Goal: Check status: Check status

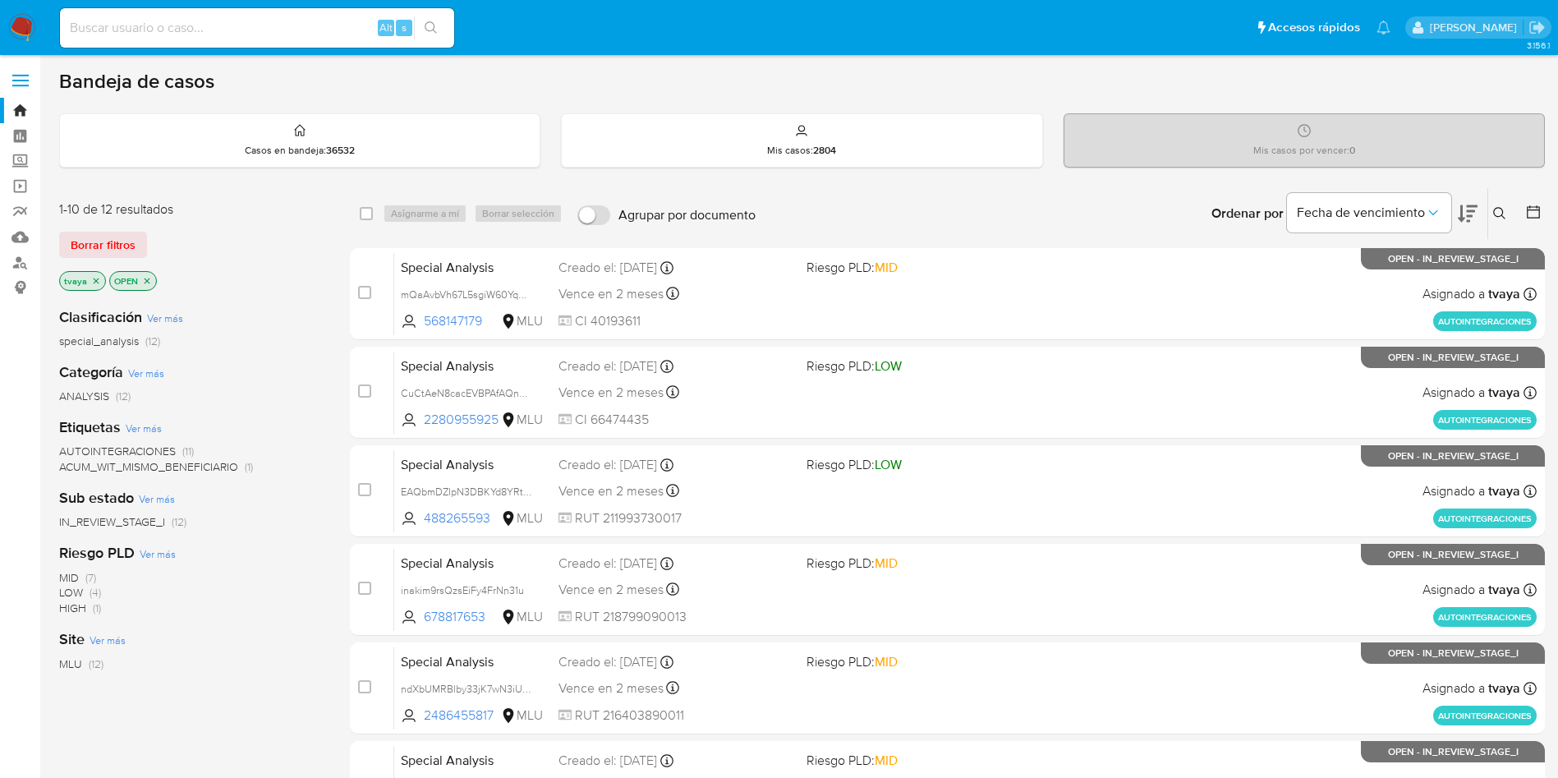
click at [252, 601] on div "MID (7) LOW (4) HIGH (1)" at bounding box center [191, 593] width 264 height 47
drag, startPoint x: 252, startPoint y: 601, endPoint x: 231, endPoint y: 637, distance: 42.0
click at [231, 637] on div "Site Ver más MLU (12)" at bounding box center [191, 650] width 264 height 42
click at [284, 18] on input at bounding box center [257, 27] width 394 height 21
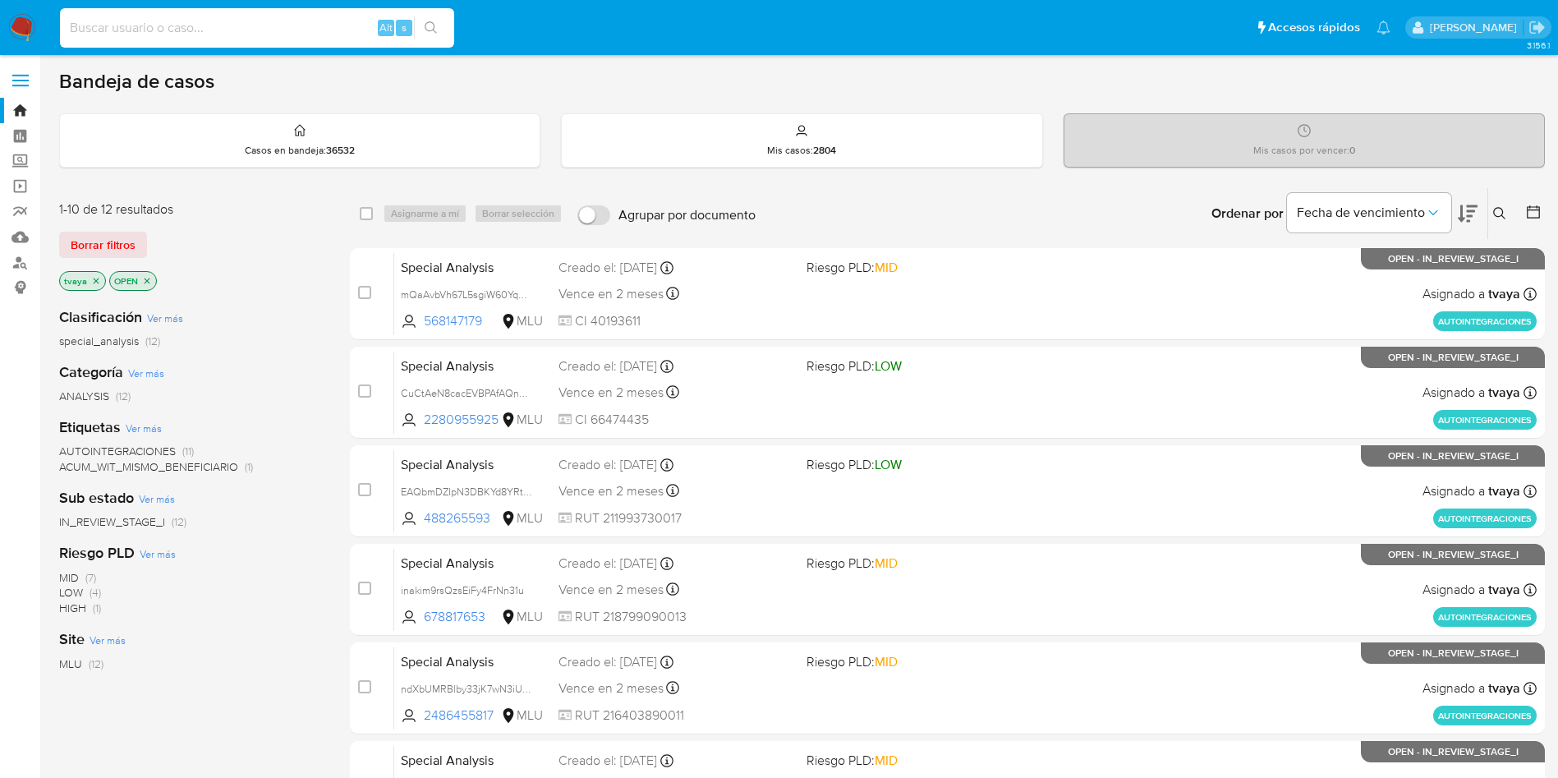
paste input "599437929"
type input "599437929"
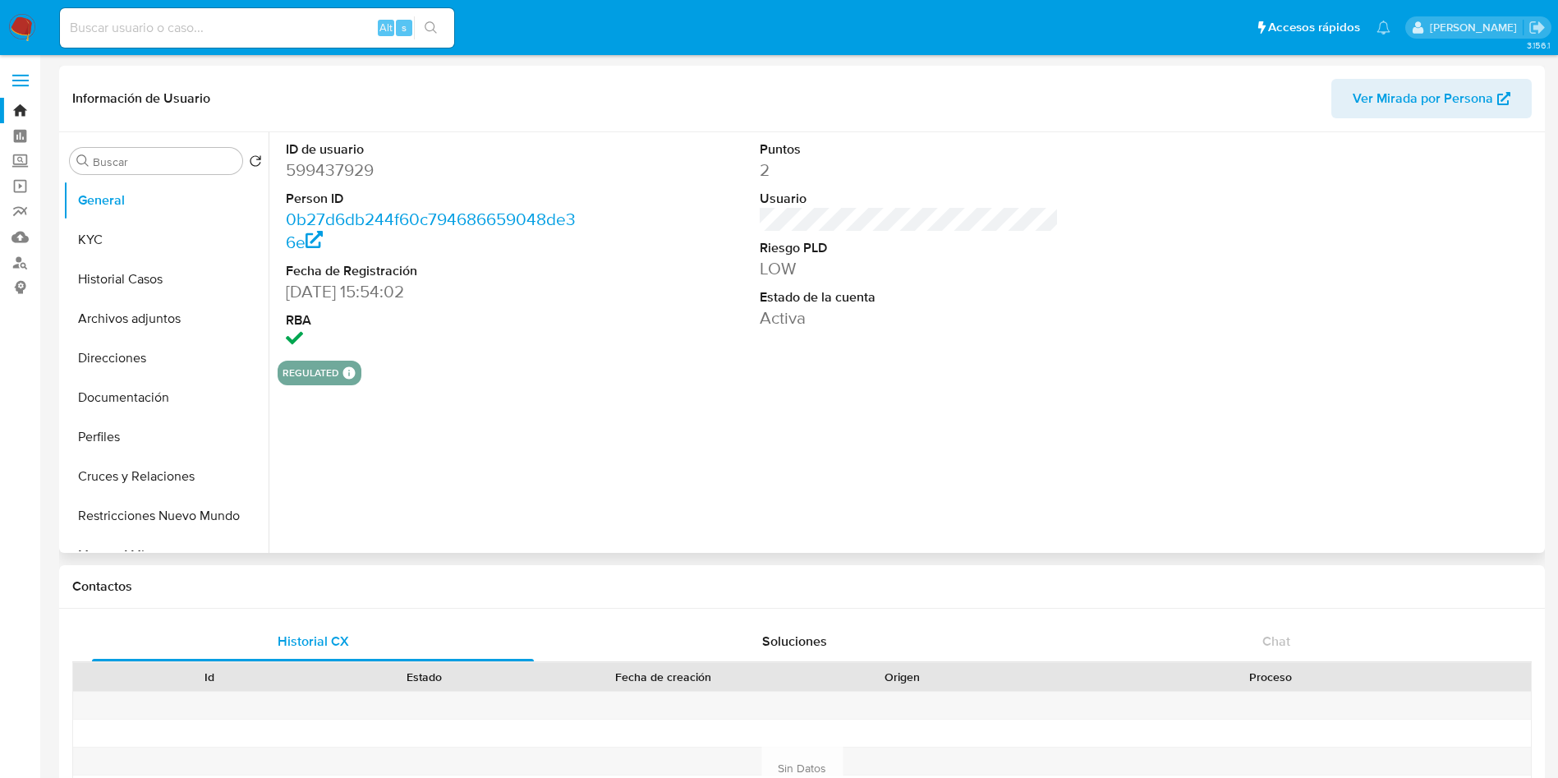
select select "10"
drag, startPoint x: 375, startPoint y: 295, endPoint x: 287, endPoint y: 290, distance: 88.0
click at [287, 290] on dd "[DATE] 15:54:02" at bounding box center [436, 291] width 300 height 23
copy dd "[DATE]"
click at [106, 234] on button "KYC" at bounding box center [159, 239] width 192 height 39
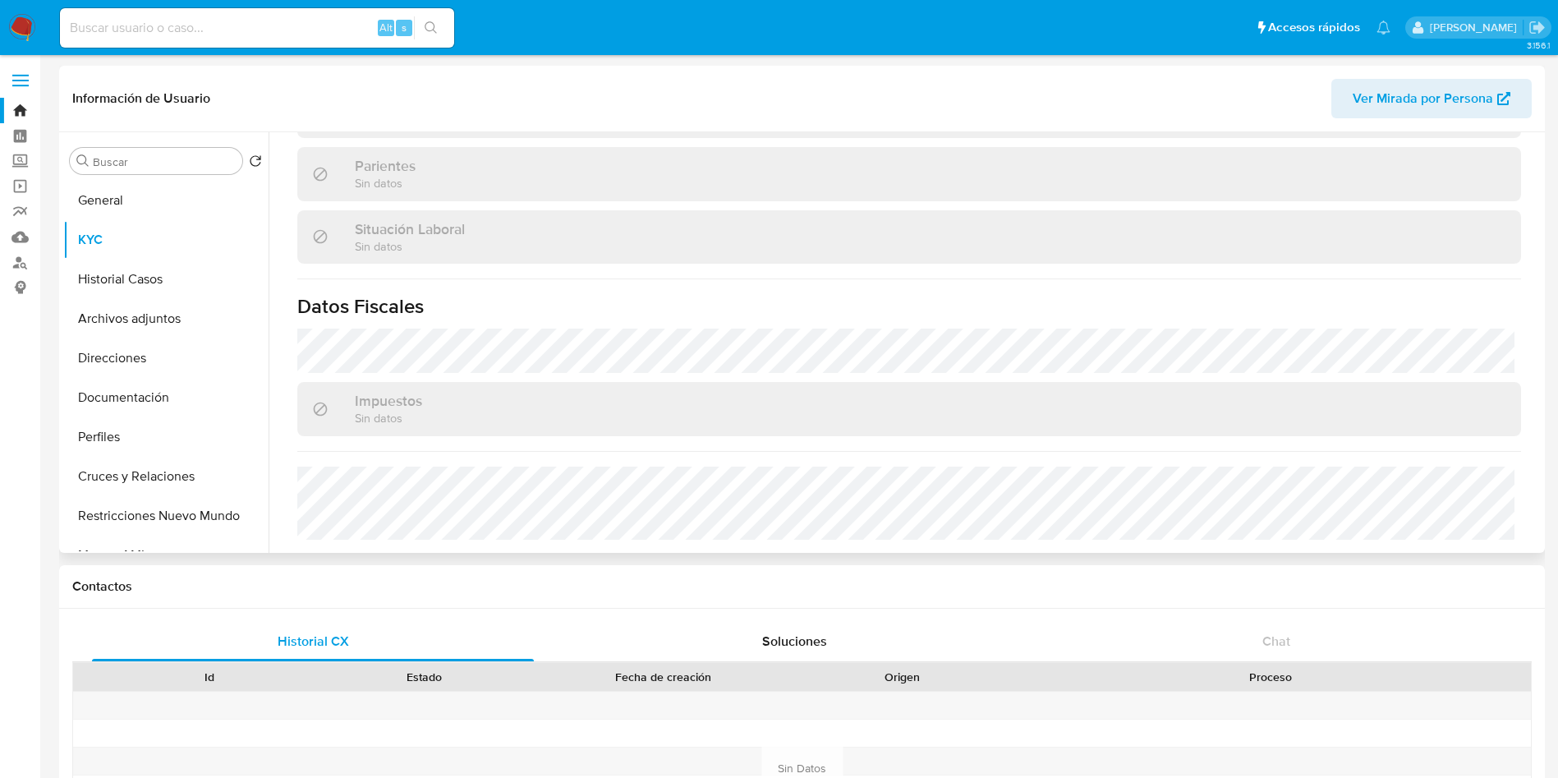
scroll to position [178, 0]
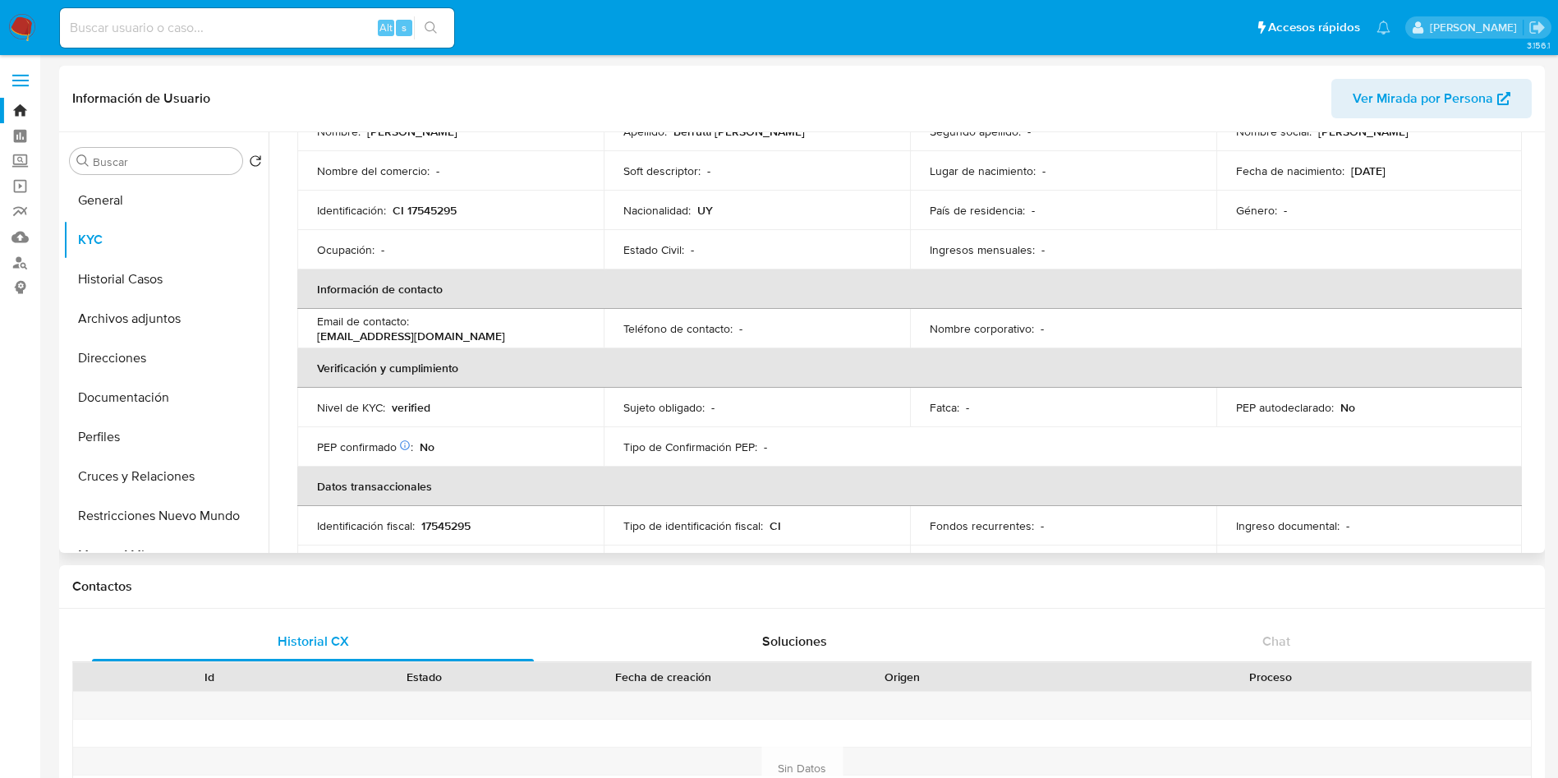
click at [408, 411] on p "verified" at bounding box center [411, 407] width 39 height 15
copy p "verified"
click at [208, 28] on input at bounding box center [257, 27] width 394 height 21
paste input "72574114"
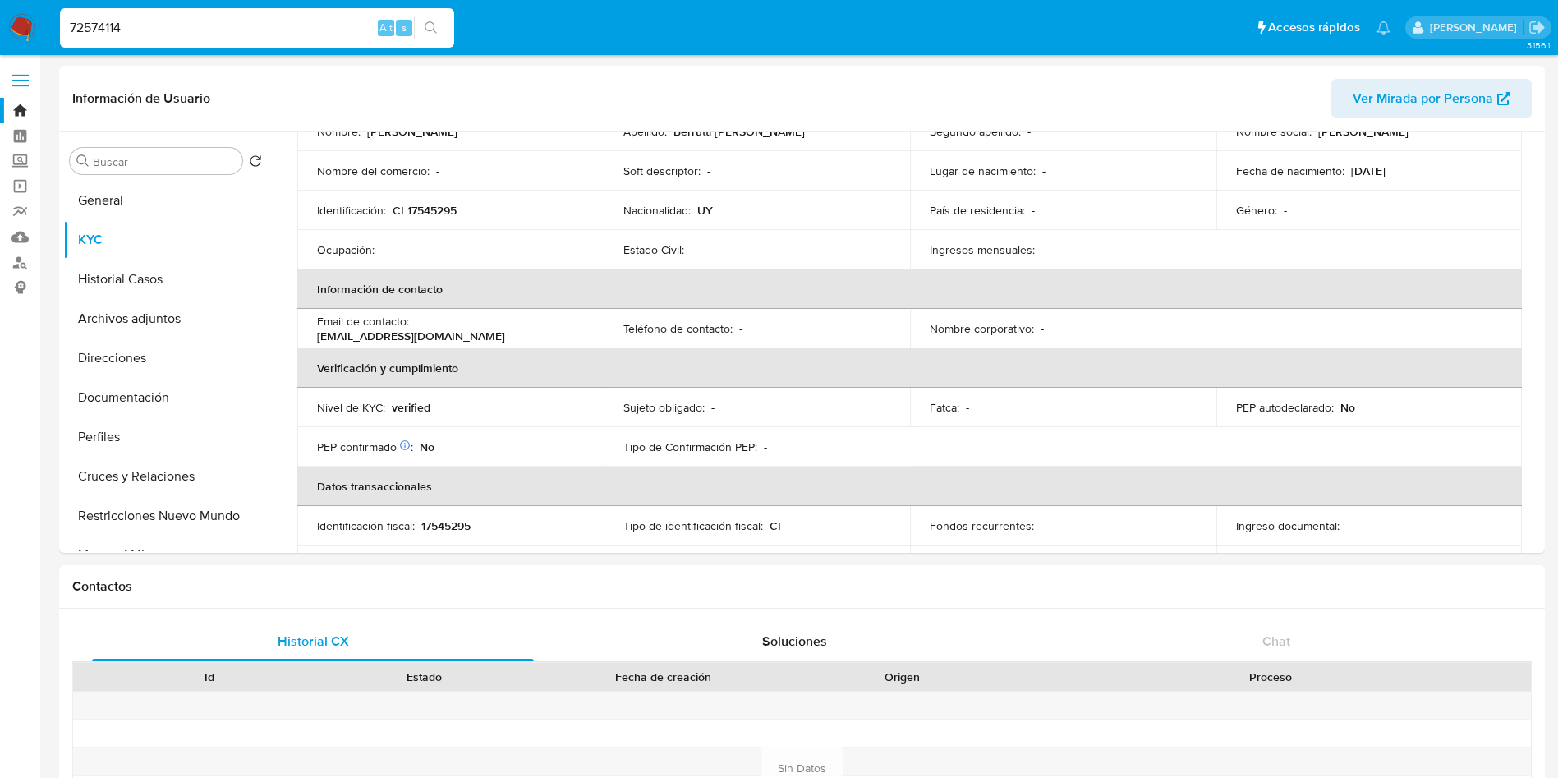
type input "72574114"
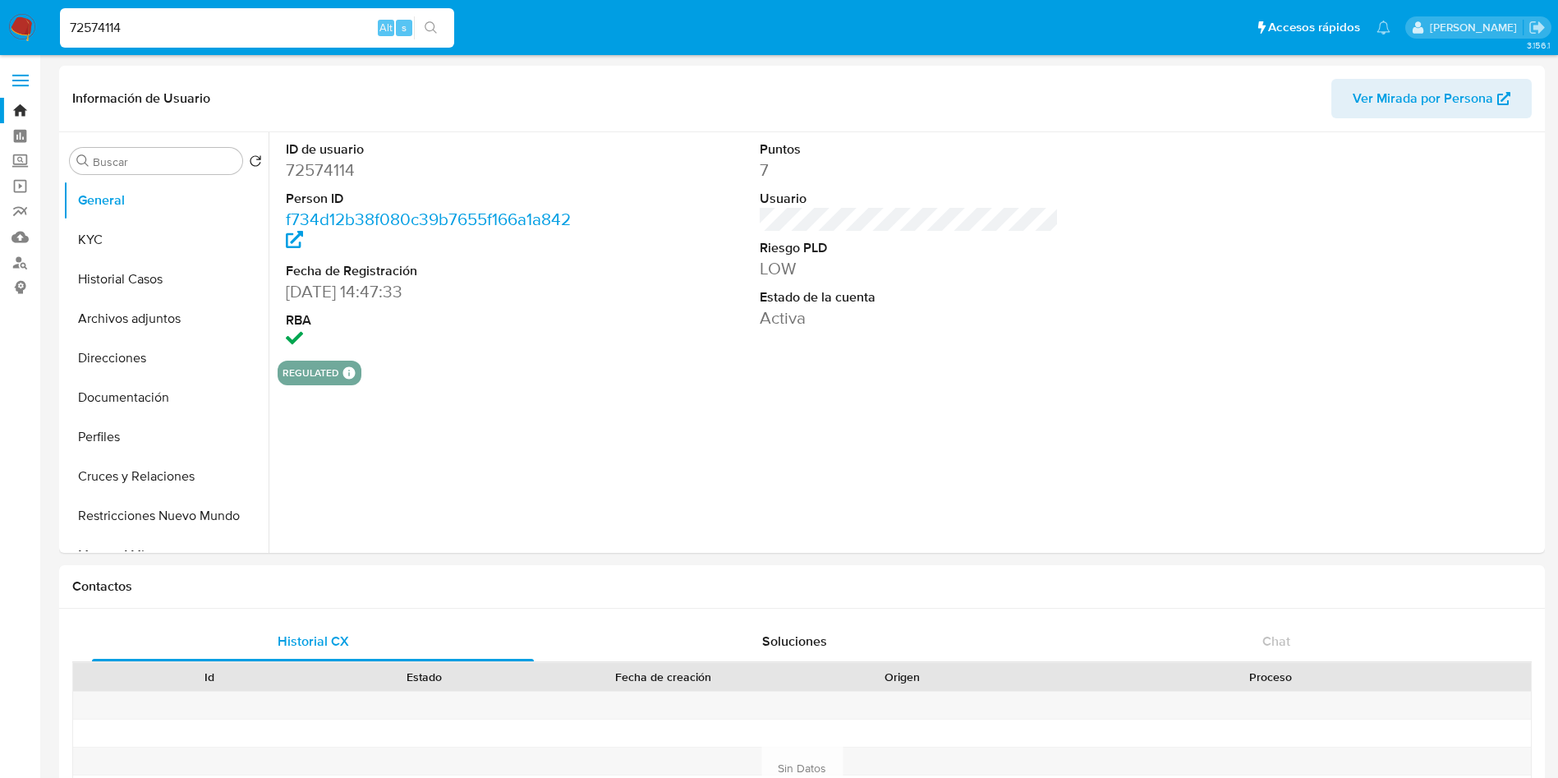
select select "10"
drag, startPoint x: 375, startPoint y: 292, endPoint x: 282, endPoint y: 294, distance: 93.6
click at [282, 294] on div "ID de usuario 72574114 Person ID f734d12b38f080c39b7655f166a1a842 Fecha de Regi…" at bounding box center [436, 246] width 316 height 228
copy dd "[DATE]"
click at [99, 236] on button "KYC" at bounding box center [165, 239] width 205 height 39
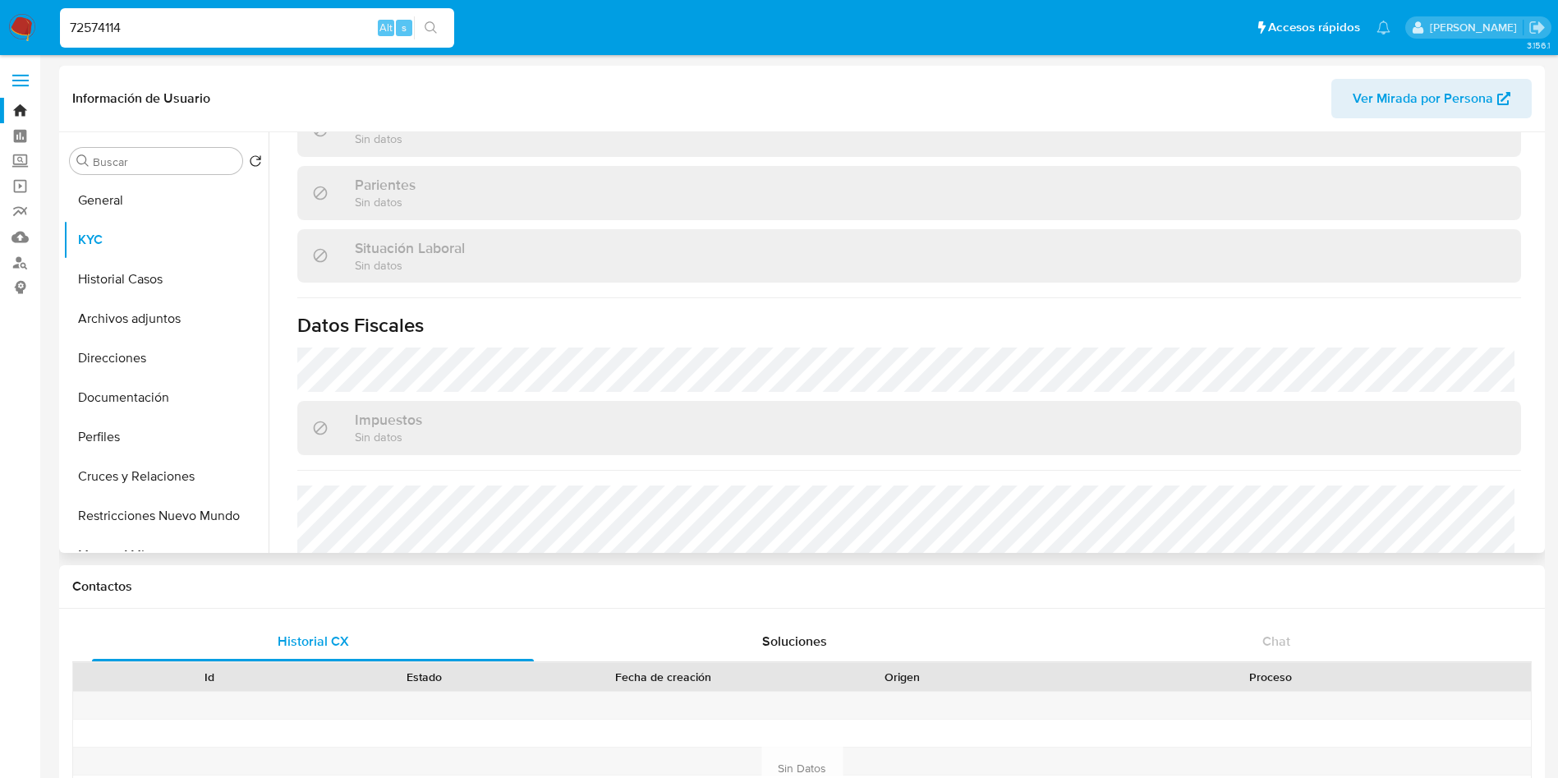
scroll to position [794, 0]
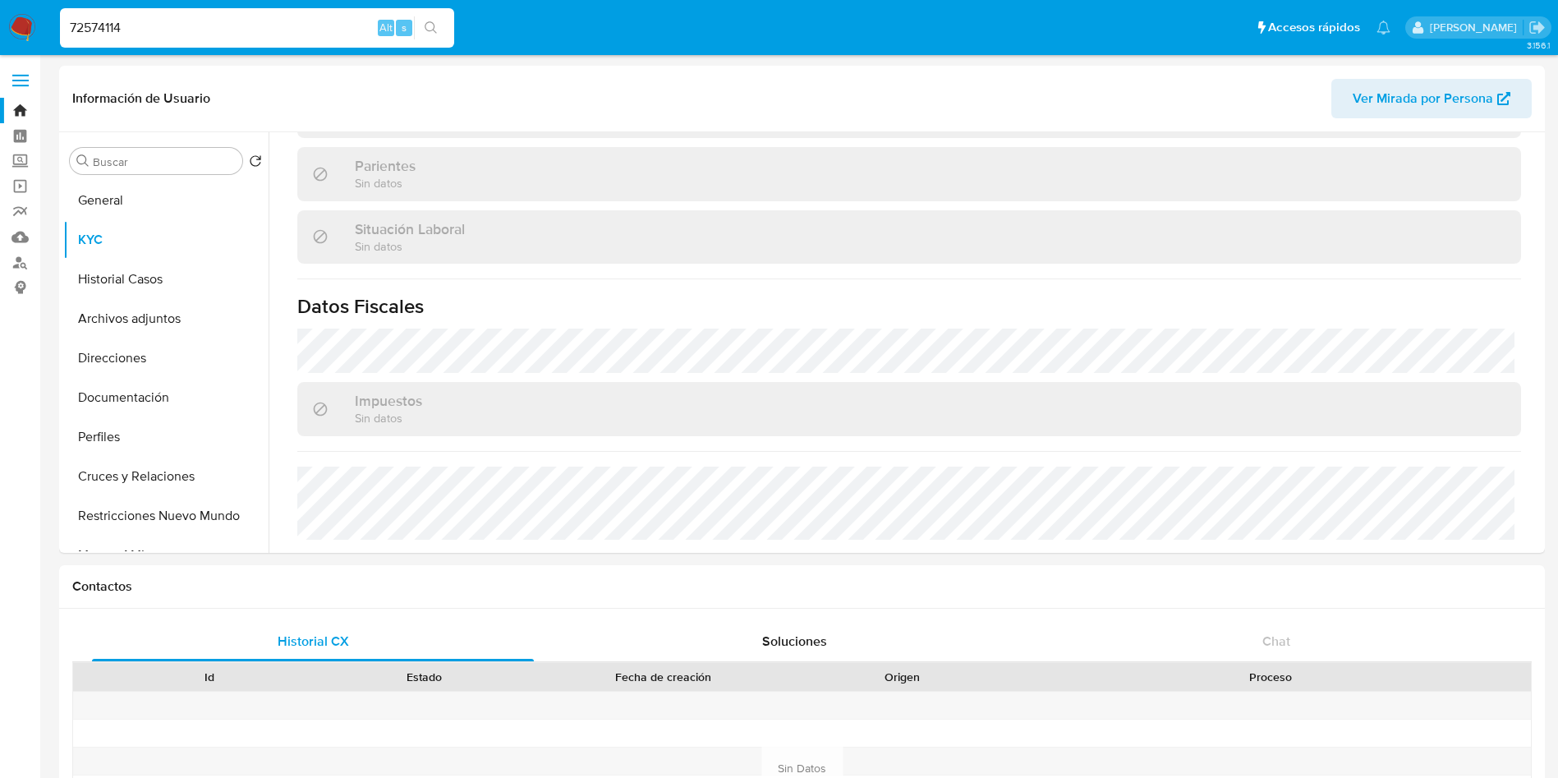
click at [241, 20] on input "72574114" at bounding box center [257, 27] width 394 height 21
paste input "1298988610"
type input "1298988610"
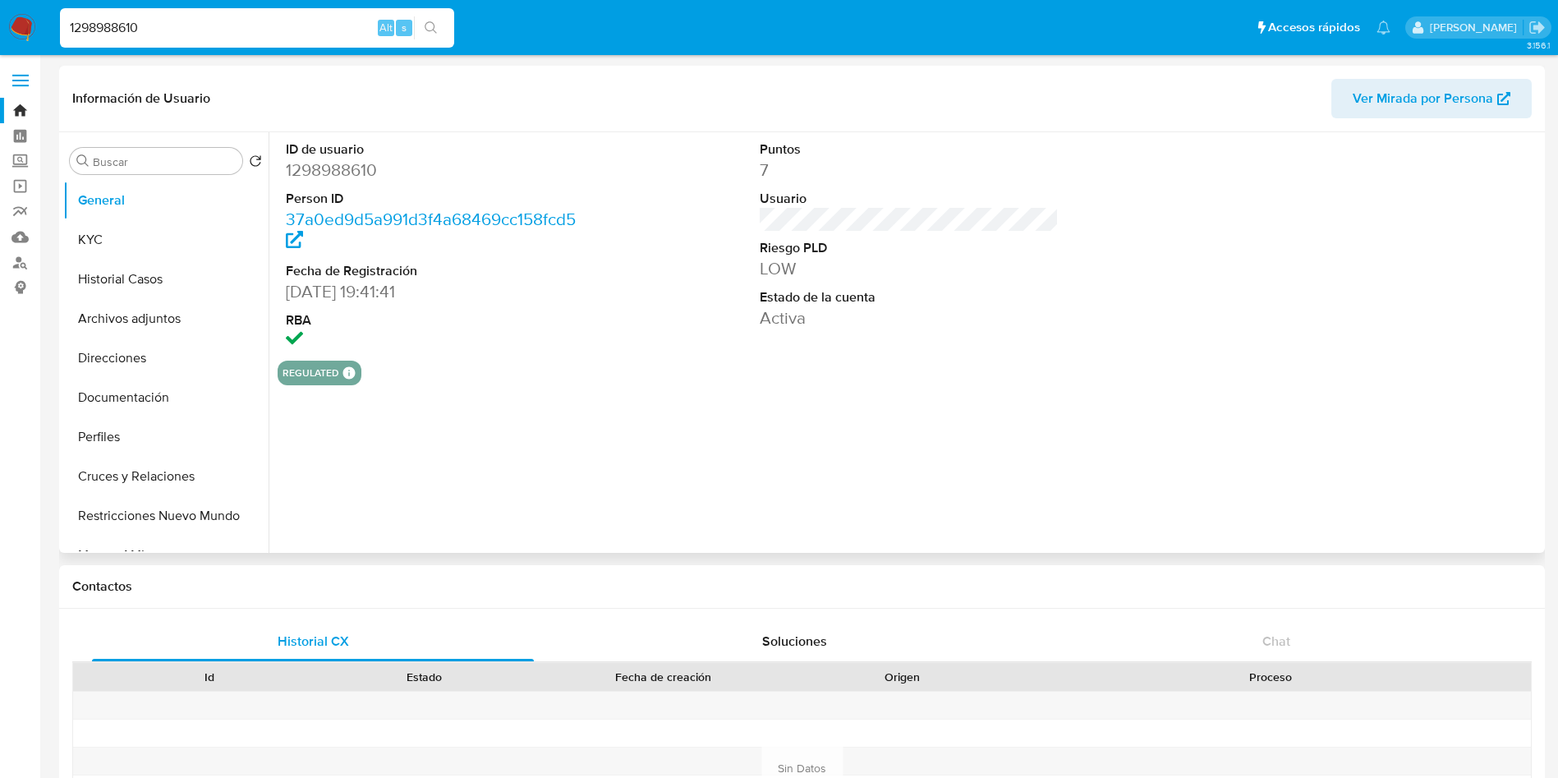
select select "10"
drag, startPoint x: 289, startPoint y: 291, endPoint x: 370, endPoint y: 289, distance: 80.5
click at [370, 289] on dd "[DATE] 19:41:41" at bounding box center [436, 291] width 300 height 23
copy dd "[DATE]"
click at [131, 240] on button "KYC" at bounding box center [159, 239] width 192 height 39
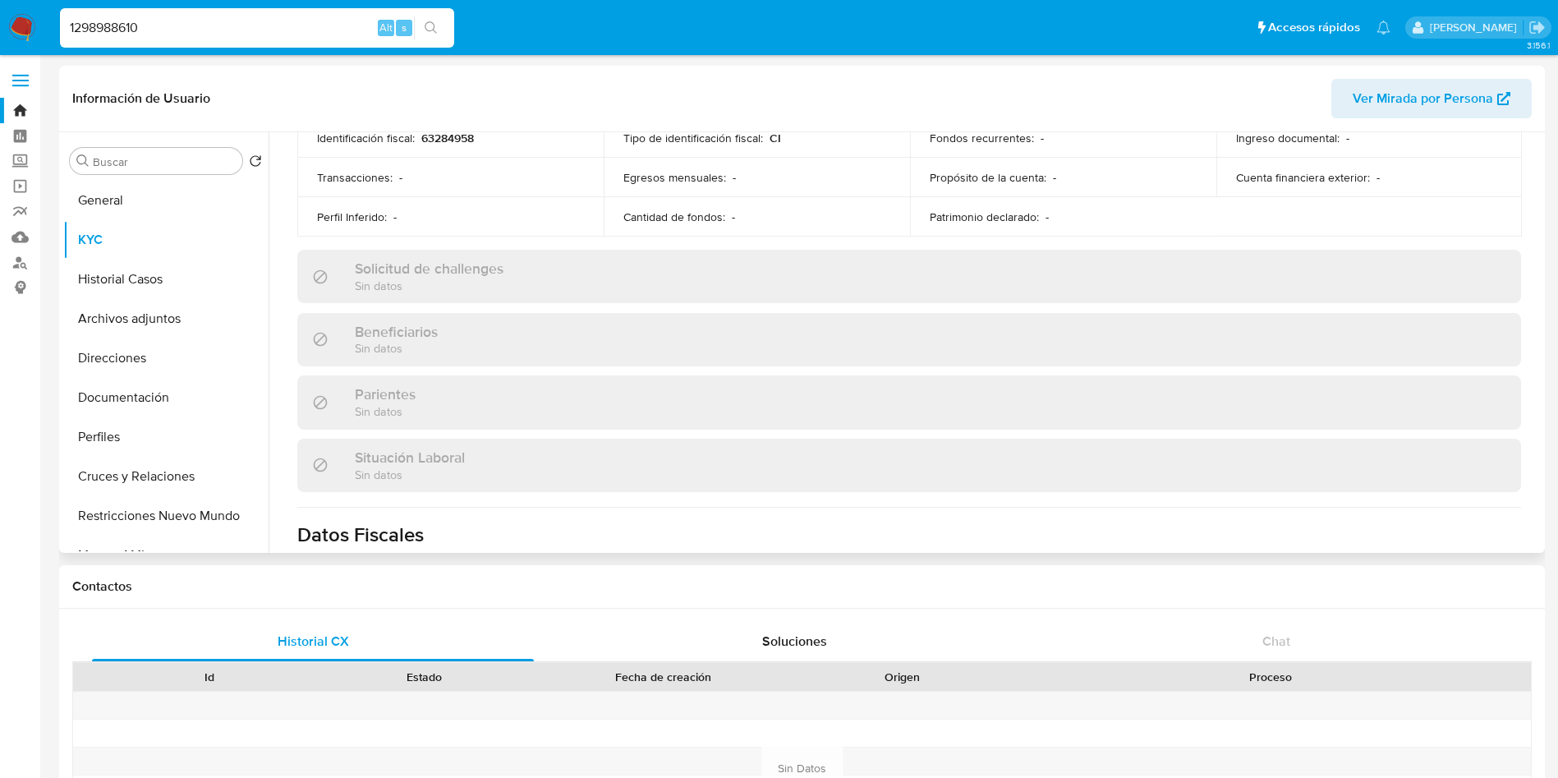
scroll to position [794, 0]
